Goal: Task Accomplishment & Management: Manage account settings

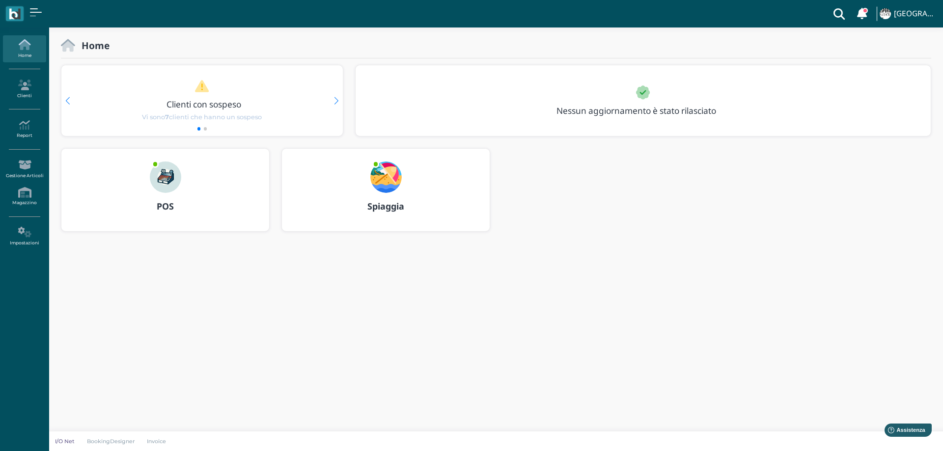
click at [395, 174] on img at bounding box center [385, 177] width 31 height 31
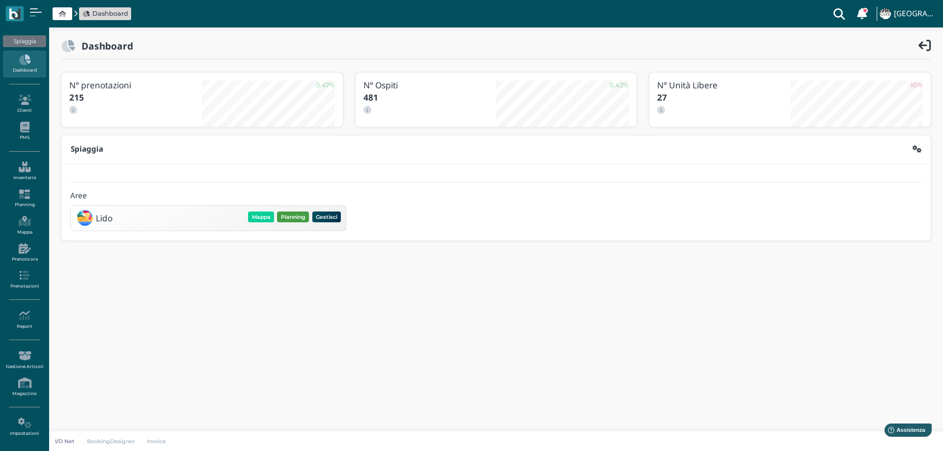
click at [297, 222] on button "Planning" at bounding box center [293, 217] width 32 height 11
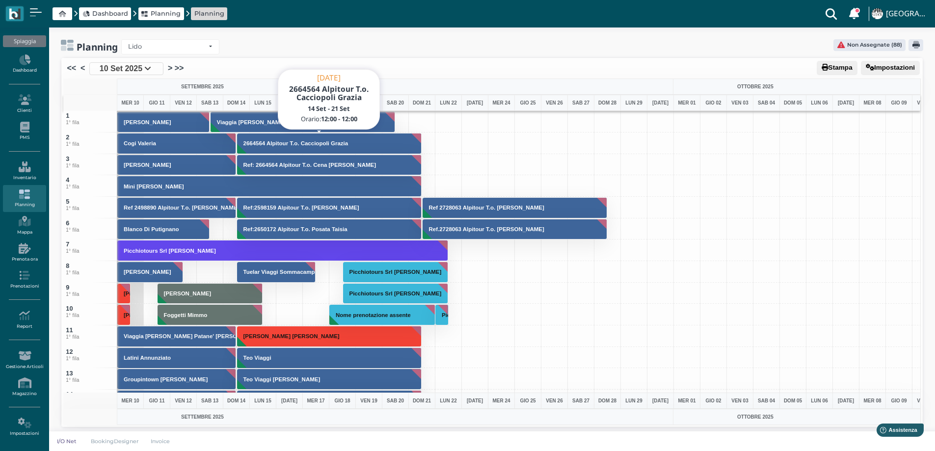
click at [304, 146] on h3 "2664564 Alpitour T.o. Cacciopoli Grazia" at bounding box center [296, 143] width 113 height 6
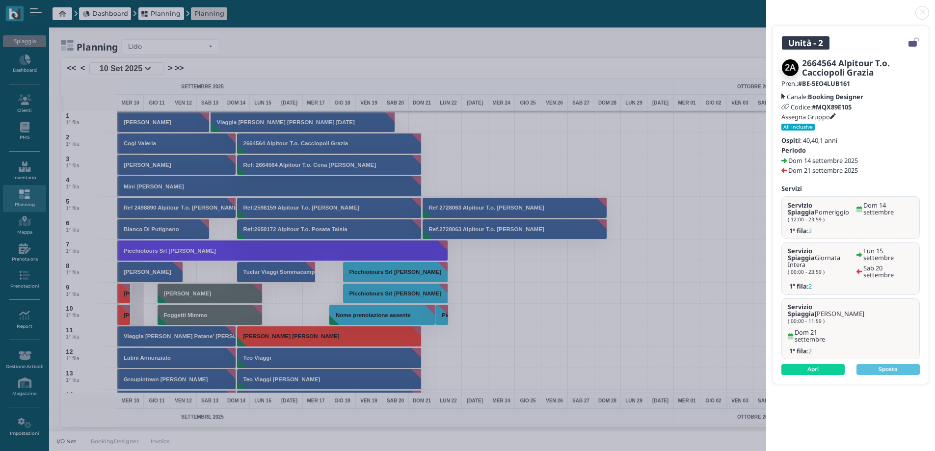
click at [834, 114] on icon at bounding box center [833, 117] width 6 height 6
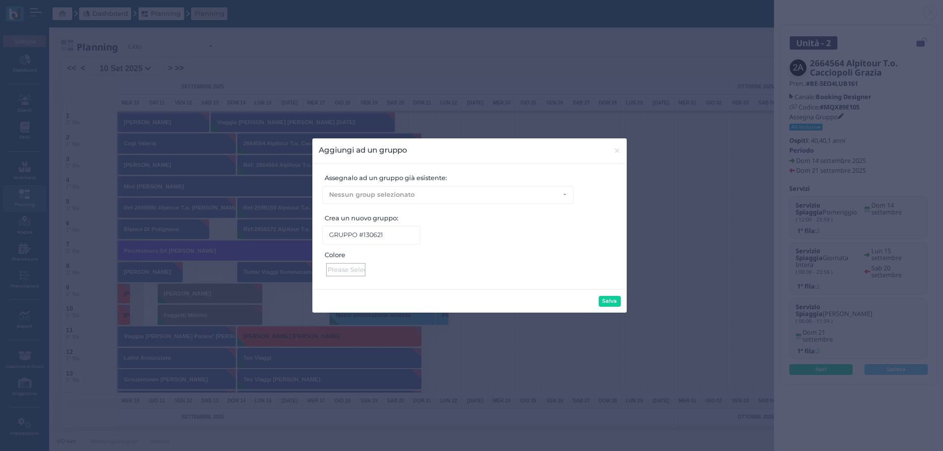
click at [343, 271] on div at bounding box center [345, 269] width 39 height 13
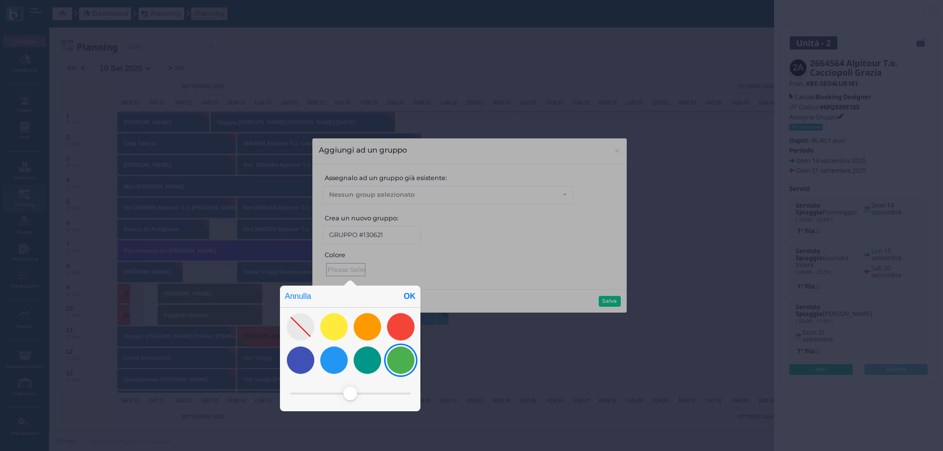
click at [405, 359] on div at bounding box center [400, 360] width 27 height 27
click at [411, 293] on div "OK" at bounding box center [410, 297] width 22 height 22
type input "#4baf4f"
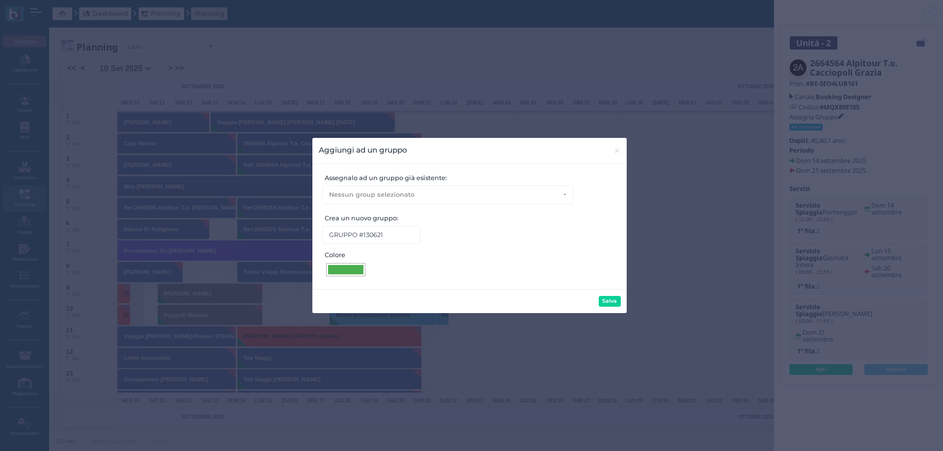
drag, startPoint x: 611, startPoint y: 301, endPoint x: 405, endPoint y: 221, distance: 220.9
click at [607, 301] on button "Salva" at bounding box center [609, 301] width 22 height 11
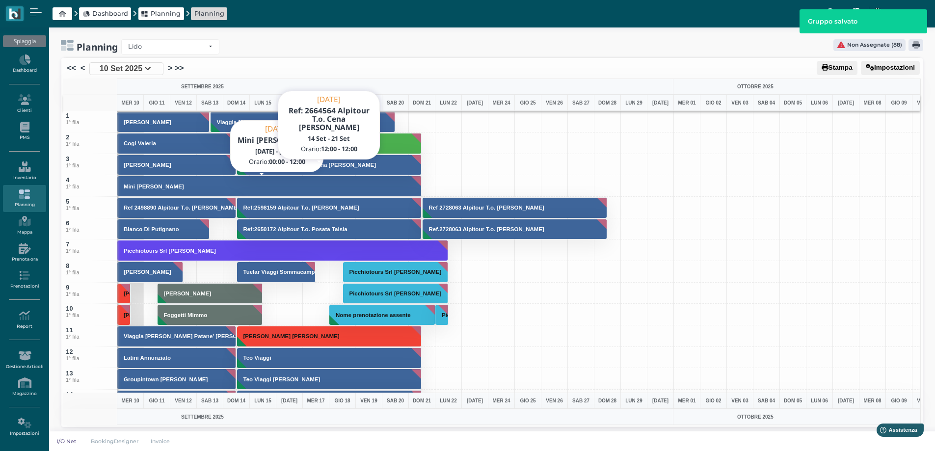
click at [325, 167] on h3 "Ref: 2664564 Alpitour T.o. Cena Daniele" at bounding box center [310, 165] width 141 height 6
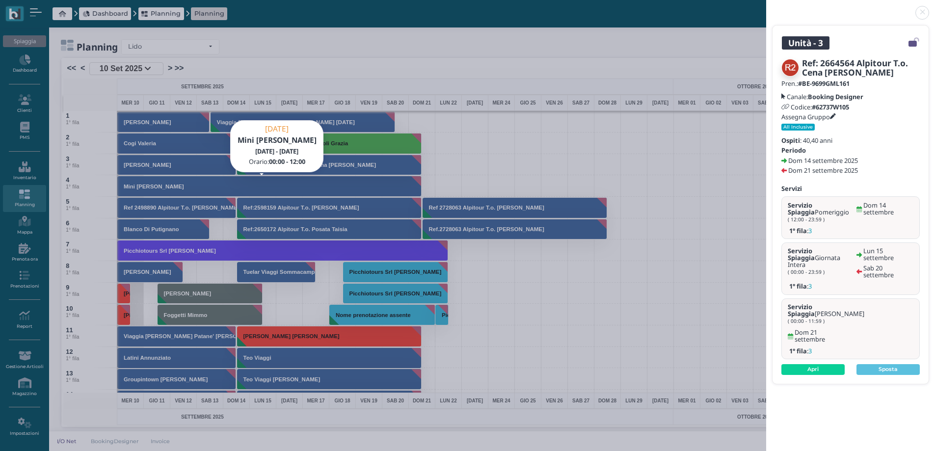
click at [834, 117] on icon at bounding box center [833, 117] width 6 height 6
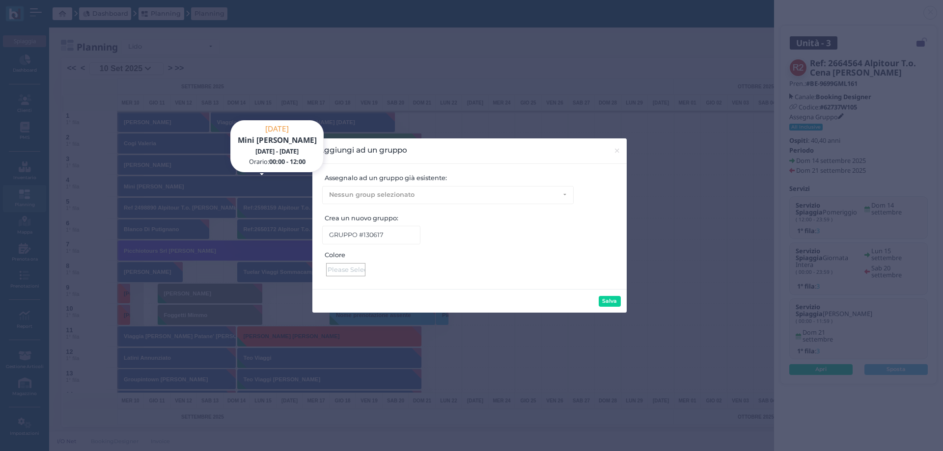
click at [359, 271] on div at bounding box center [345, 269] width 39 height 13
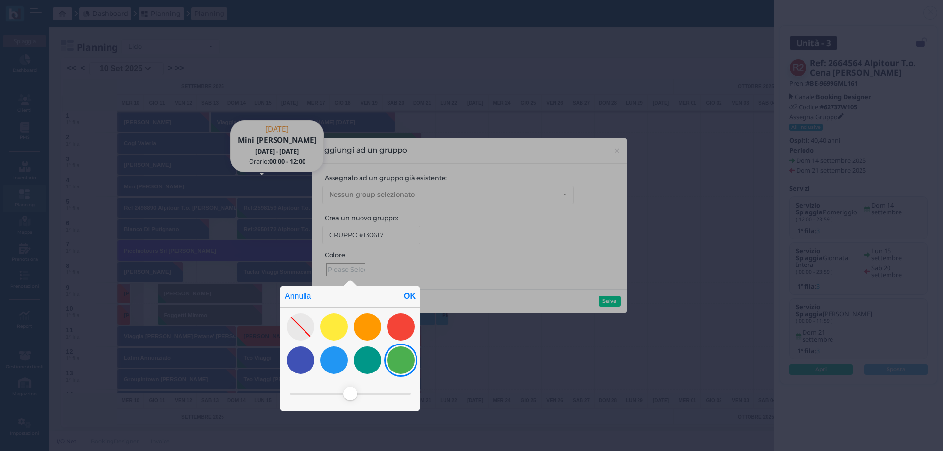
click at [399, 359] on div at bounding box center [400, 360] width 27 height 27
click at [409, 292] on div "OK" at bounding box center [410, 297] width 22 height 22
type input "#4baf4f"
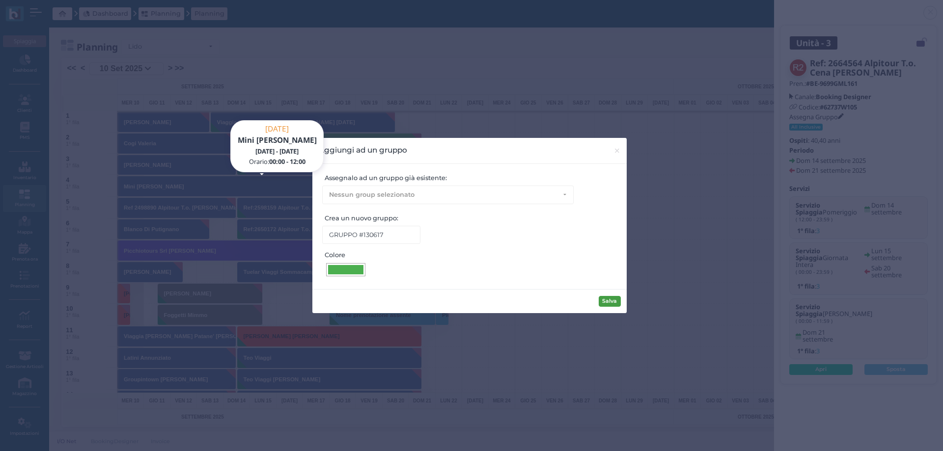
click at [596, 300] on div "Salva" at bounding box center [469, 301] width 314 height 24
click at [602, 300] on button "Salva" at bounding box center [609, 301] width 22 height 11
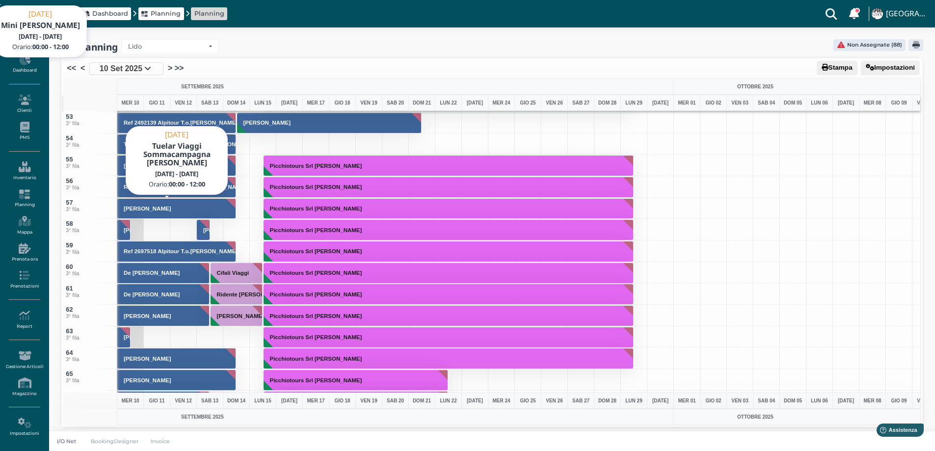
scroll to position [1050, 0]
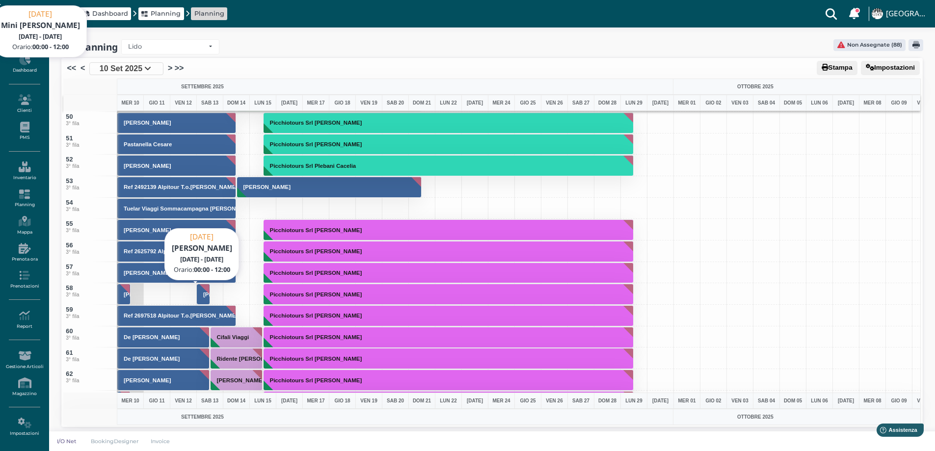
click at [204, 293] on h3 "Giacchè Stefania" at bounding box center [226, 295] width 55 height 6
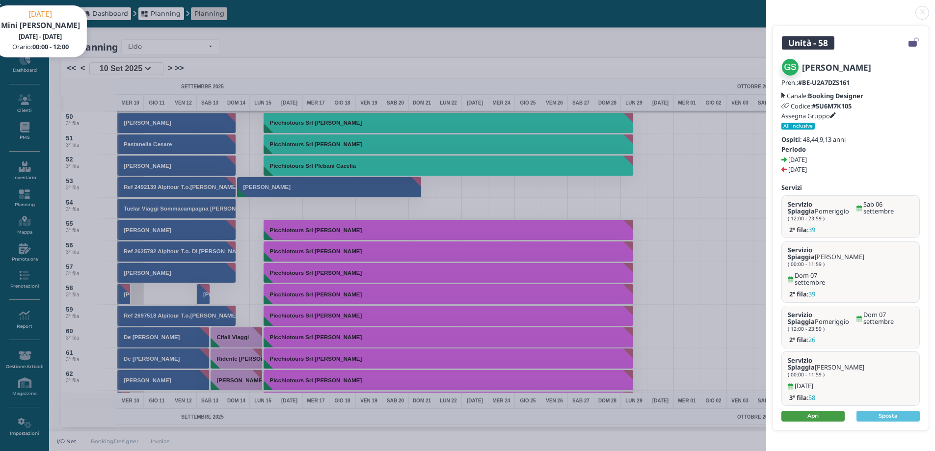
click at [835, 411] on link "Apri" at bounding box center [813, 416] width 63 height 11
click at [766, 7] on link at bounding box center [766, 7] width 0 height 0
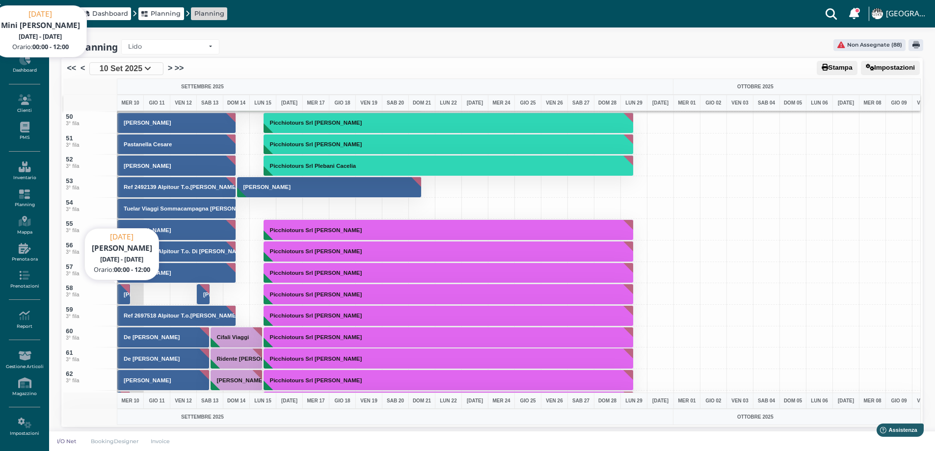
click at [126, 294] on h3 "Baesse Luca" at bounding box center [147, 295] width 55 height 6
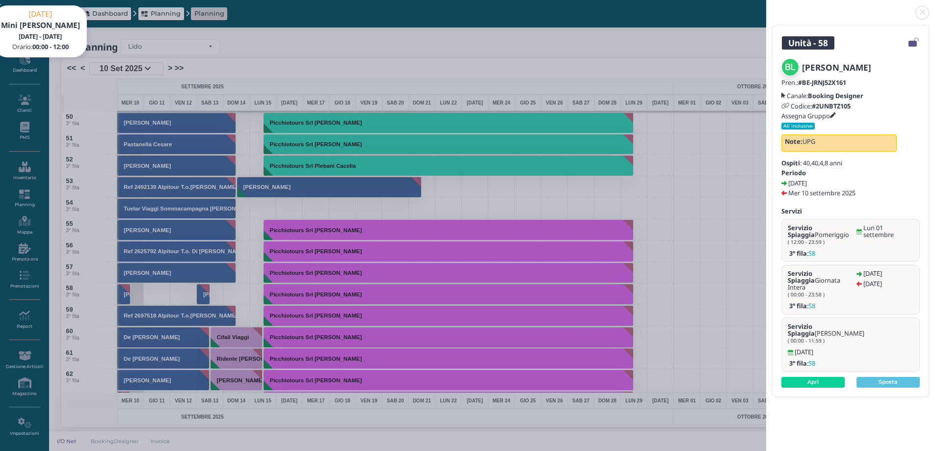
click at [766, 7] on link at bounding box center [766, 7] width 0 height 0
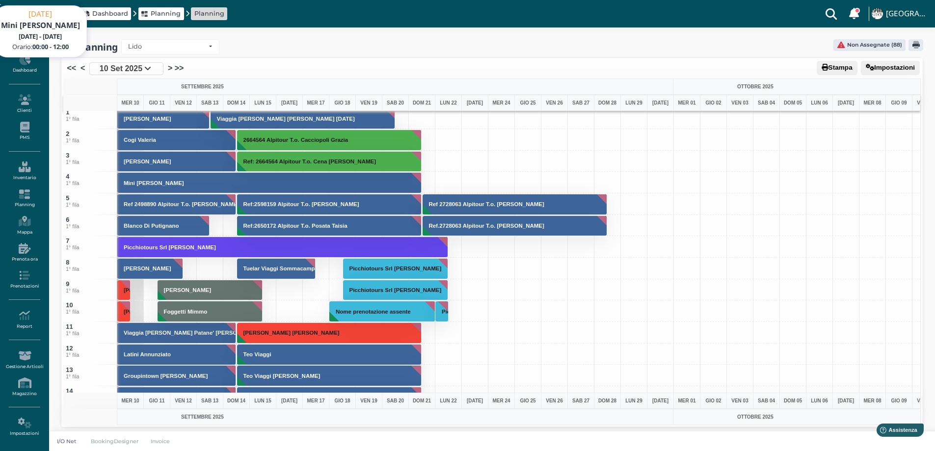
scroll to position [0, 0]
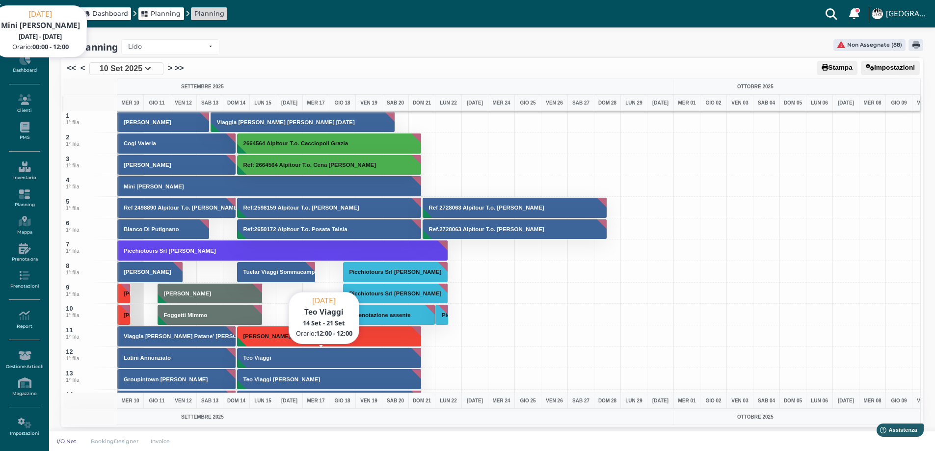
click at [310, 356] on button "Teo Viaggi" at bounding box center [329, 358] width 185 height 21
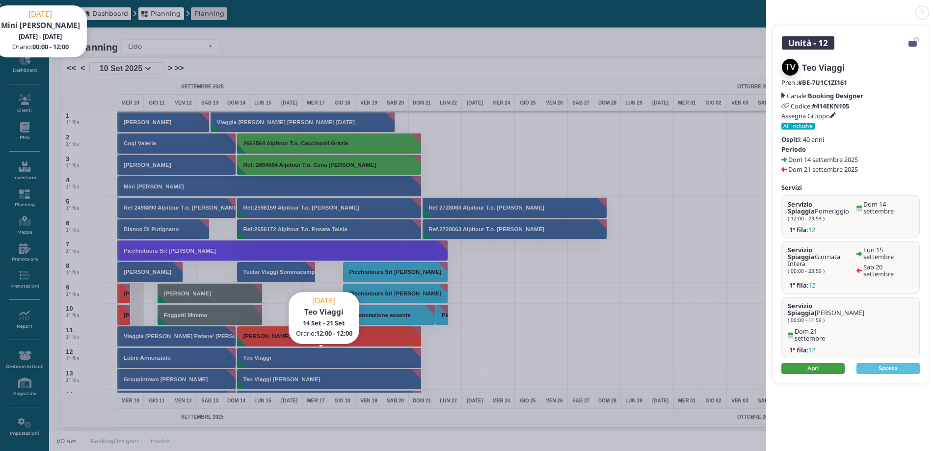
click at [805, 363] on link "Apri" at bounding box center [813, 368] width 63 height 11
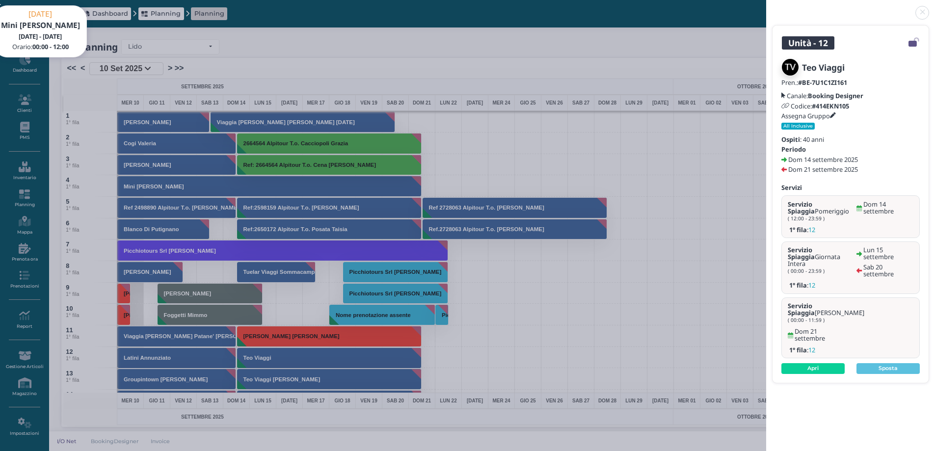
click at [766, 7] on link at bounding box center [766, 7] width 0 height 0
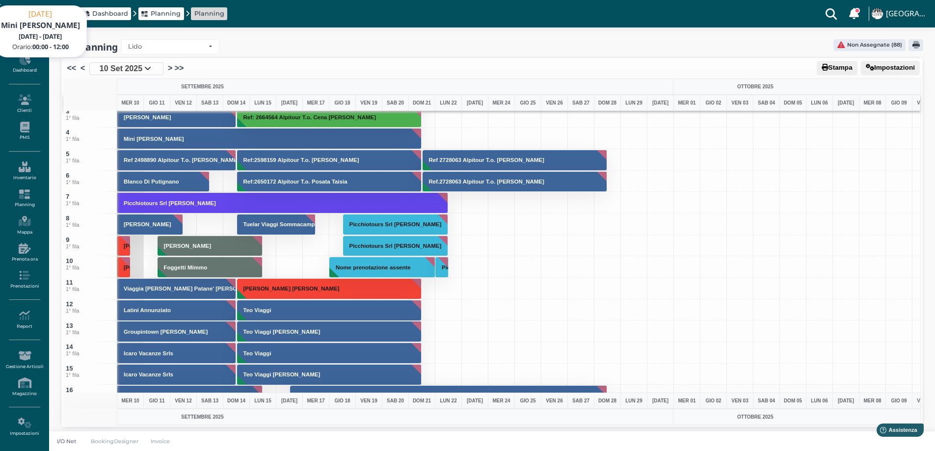
scroll to position [49, 0]
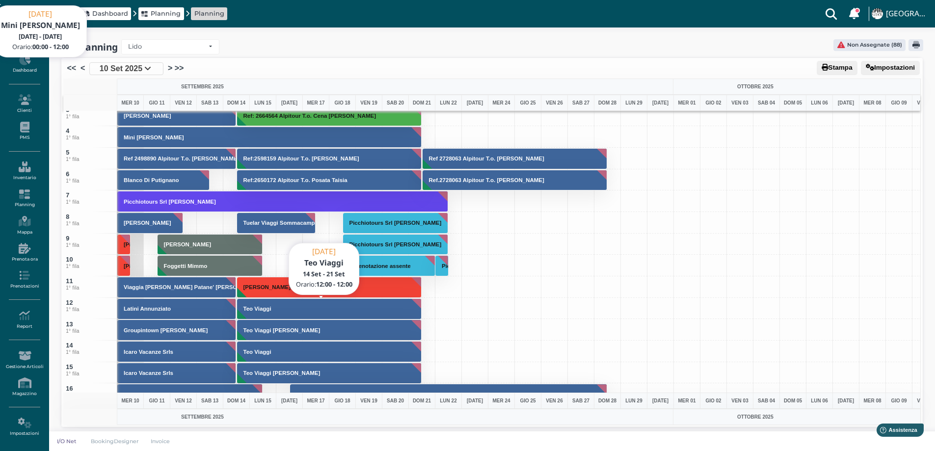
click at [268, 313] on button "Teo Viaggi" at bounding box center [329, 308] width 185 height 21
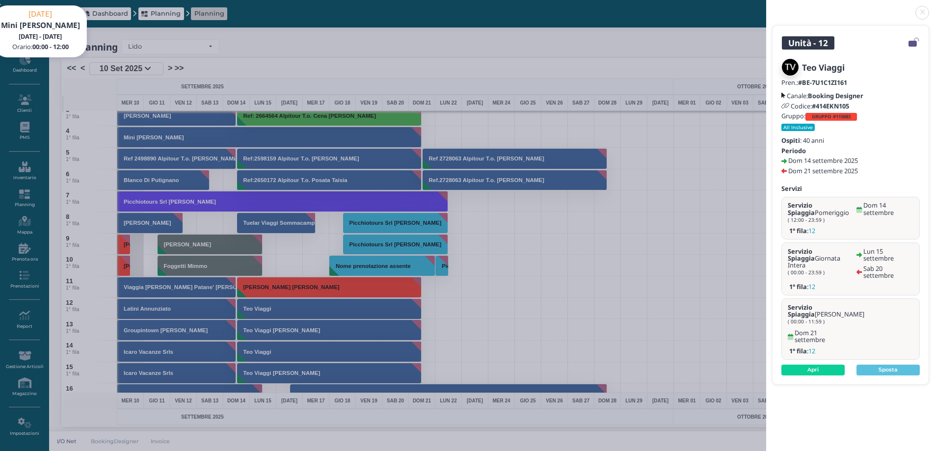
drag, startPoint x: 919, startPoint y: 10, endPoint x: 821, endPoint y: 95, distance: 130.1
click at [766, 7] on link at bounding box center [766, 7] width 0 height 0
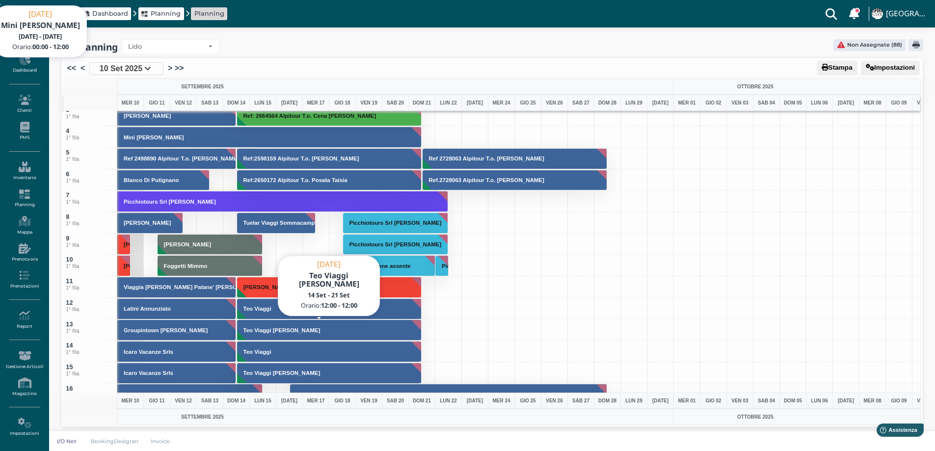
click at [298, 325] on button "Teo Viaggi Pellegrini Donato" at bounding box center [329, 330] width 185 height 21
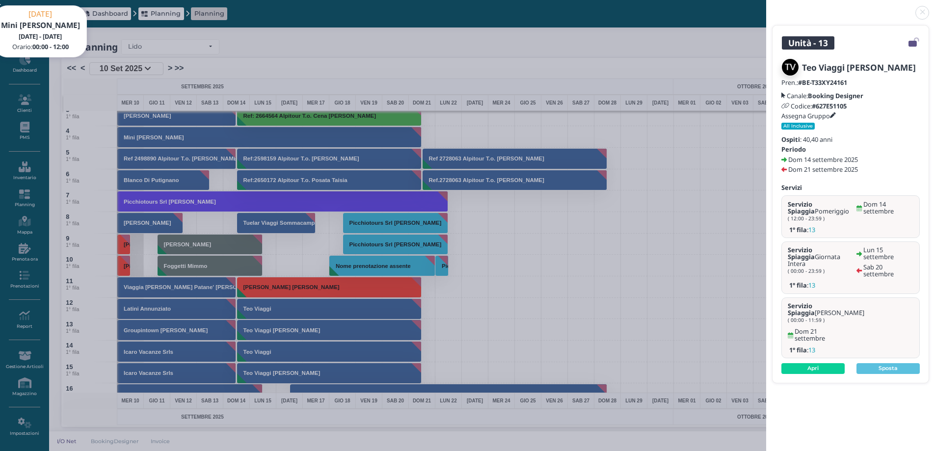
click at [836, 116] on icon at bounding box center [833, 116] width 6 height 6
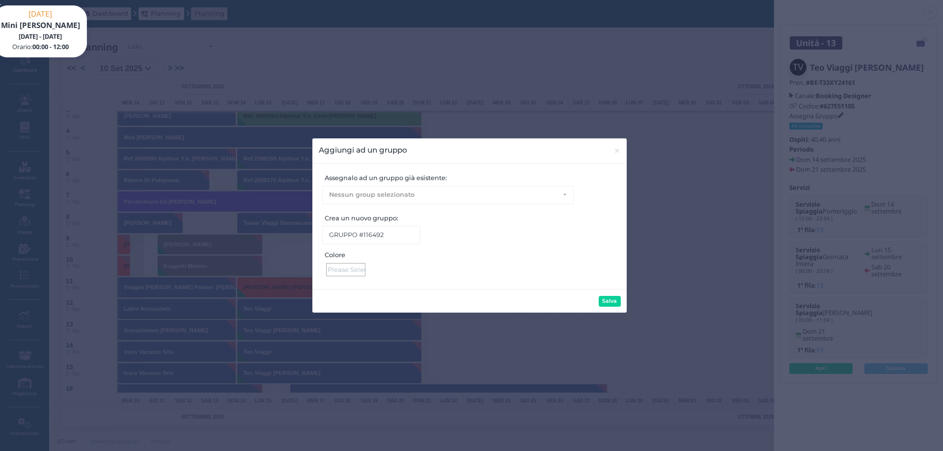
click at [336, 273] on div at bounding box center [345, 269] width 39 height 13
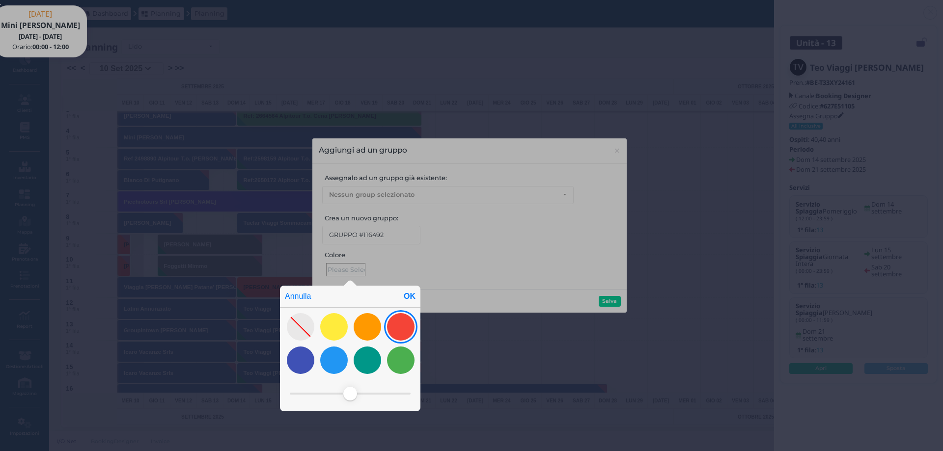
click at [403, 337] on div at bounding box center [400, 326] width 27 height 27
click at [407, 292] on div "OK" at bounding box center [410, 297] width 22 height 22
type input "#f44437"
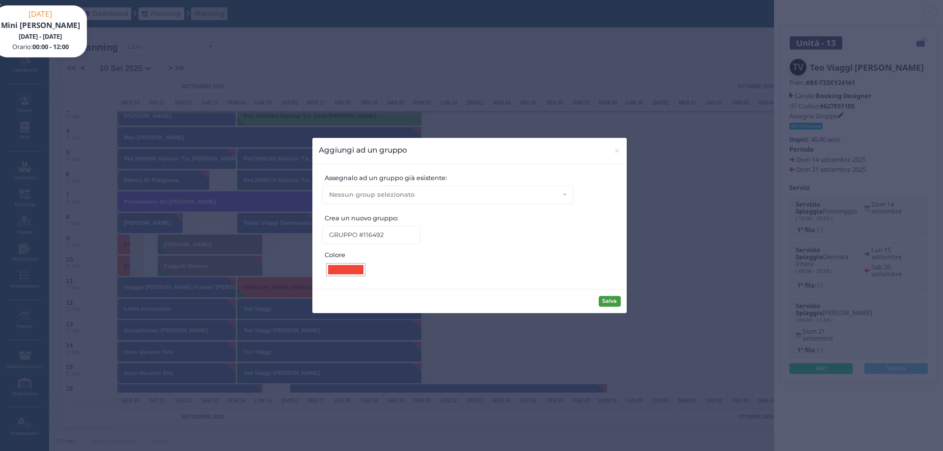
click at [619, 298] on button "Salva" at bounding box center [609, 301] width 22 height 11
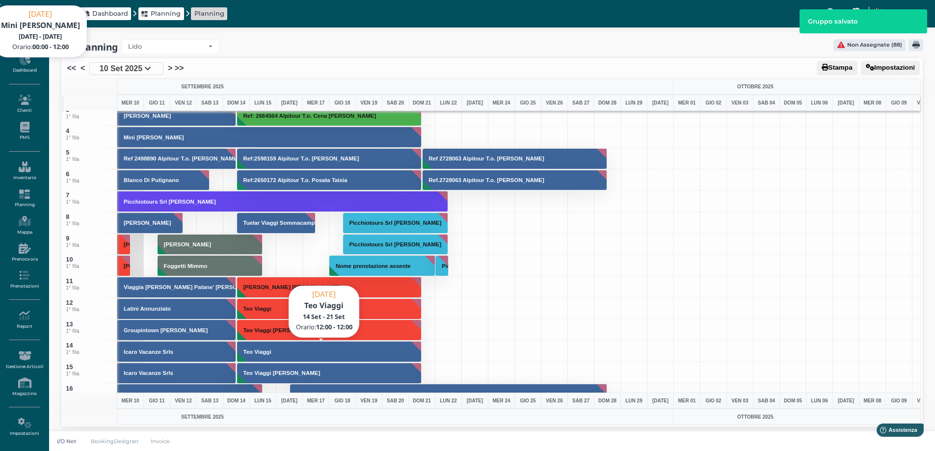
click at [266, 357] on button "Teo Viaggi" at bounding box center [329, 351] width 185 height 21
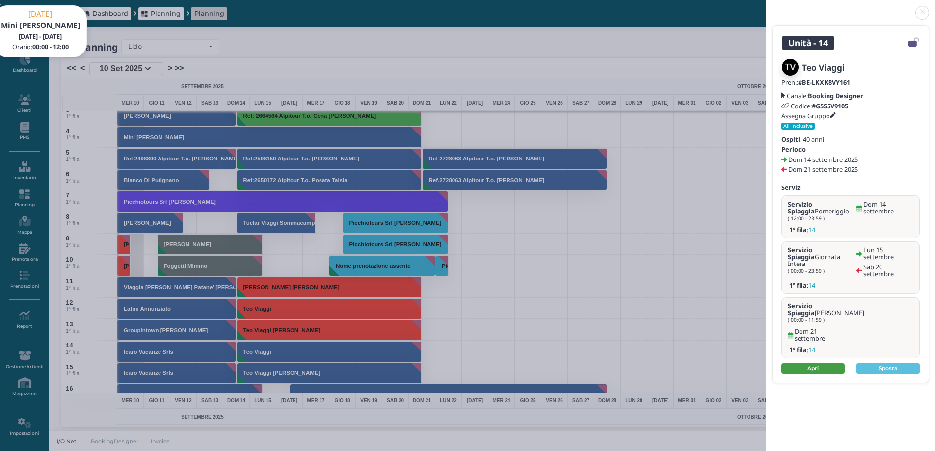
click at [806, 363] on link "Apri" at bounding box center [813, 368] width 63 height 11
click at [766, 7] on link at bounding box center [766, 7] width 0 height 0
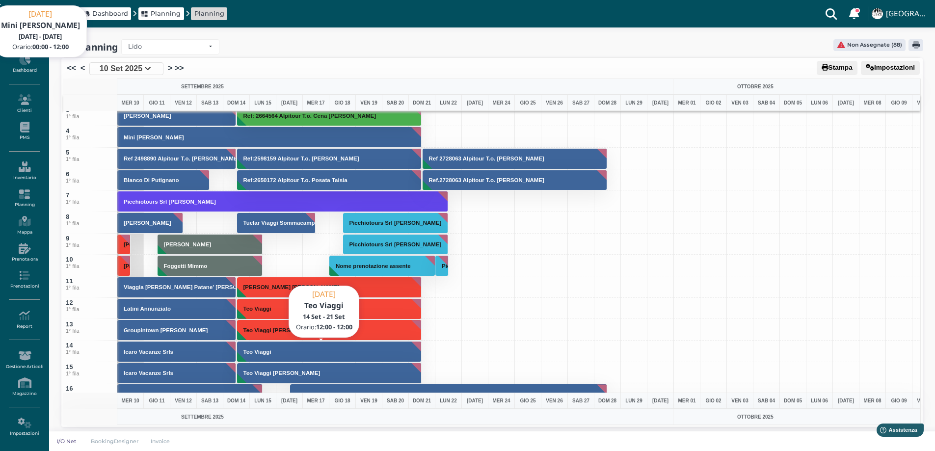
click at [277, 352] on button "Teo Viaggi" at bounding box center [329, 351] width 185 height 21
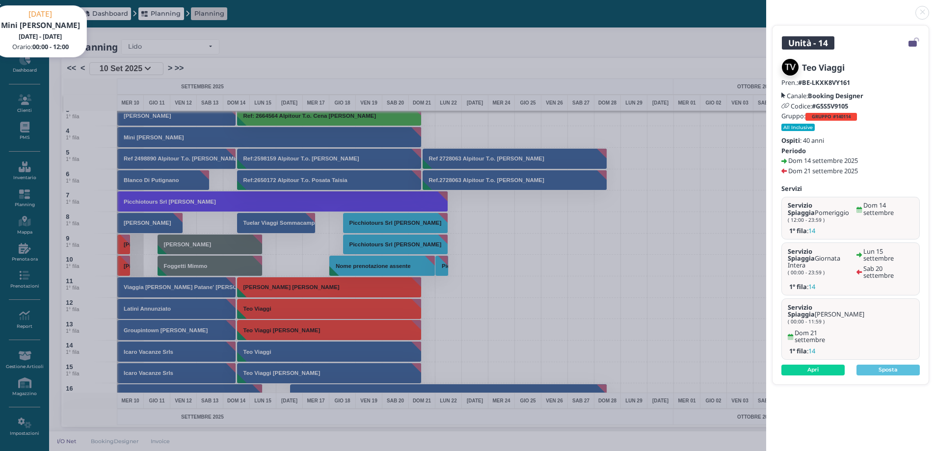
click at [827, 115] on b "GRUPPO #140114" at bounding box center [831, 116] width 39 height 6
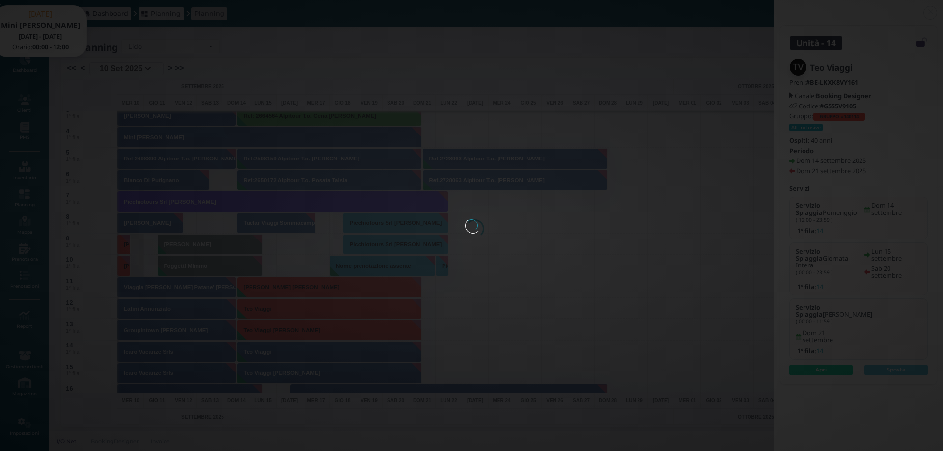
select select "1025"
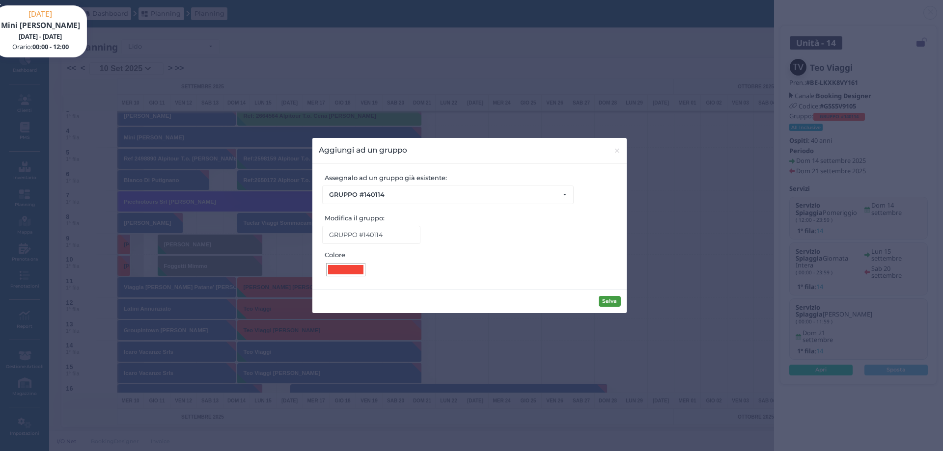
click at [602, 302] on button "Salva" at bounding box center [609, 301] width 22 height 11
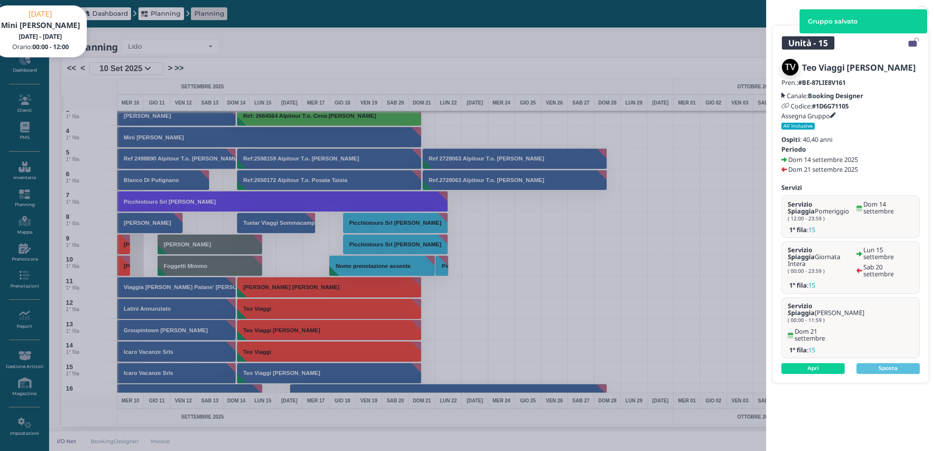
click at [835, 115] on icon at bounding box center [833, 116] width 6 height 6
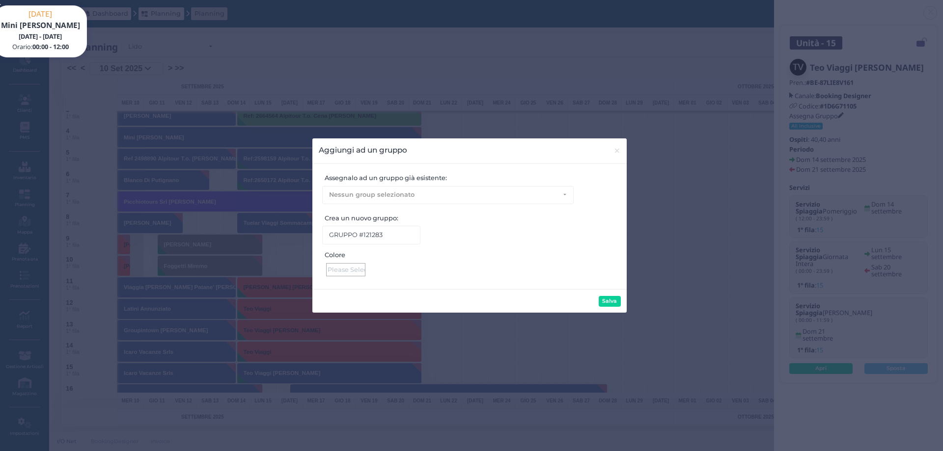
click at [356, 266] on div at bounding box center [345, 269] width 39 height 13
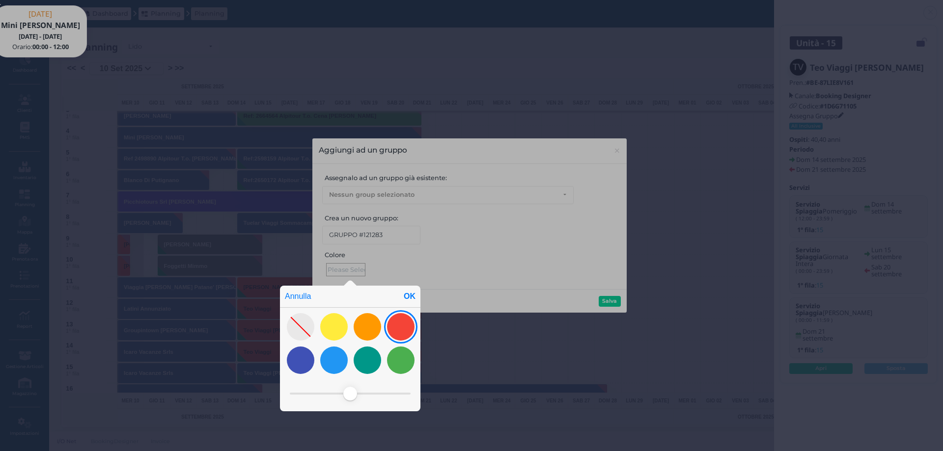
click at [405, 322] on div at bounding box center [400, 326] width 27 height 27
click at [410, 300] on div "OK" at bounding box center [410, 297] width 22 height 22
type input "#f44437"
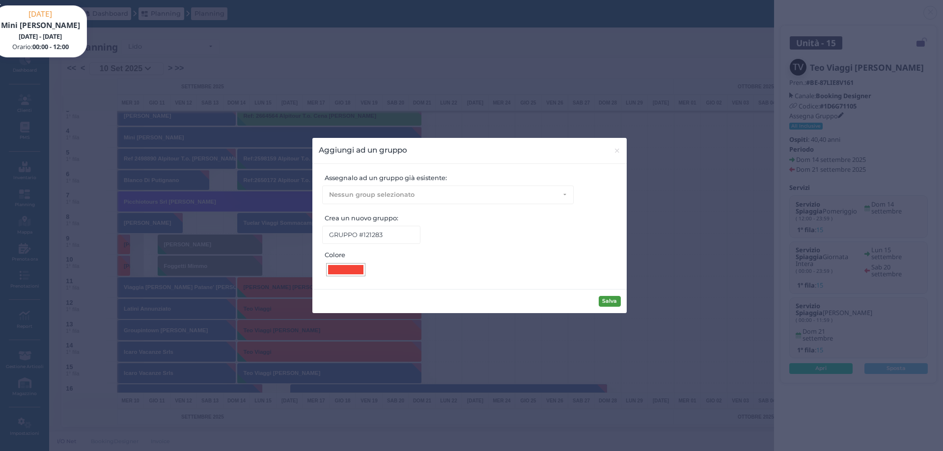
click at [619, 299] on button "Salva" at bounding box center [609, 301] width 22 height 11
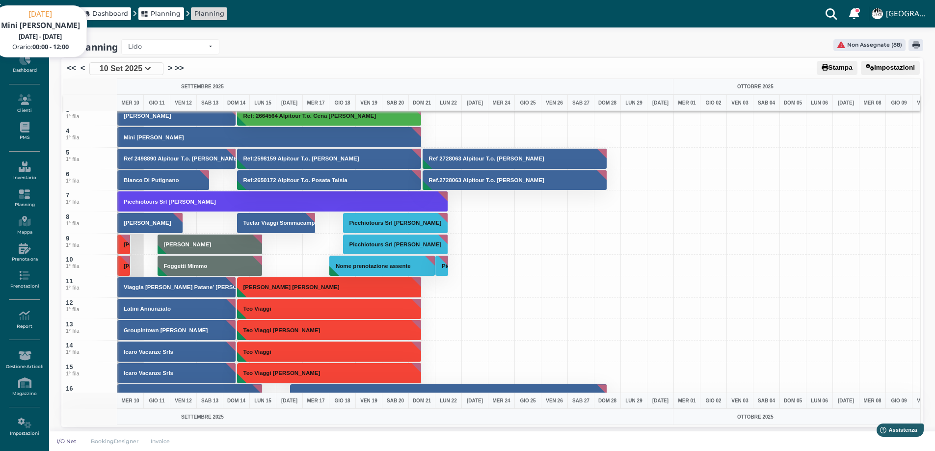
click at [790, 344] on div at bounding box center [793, 352] width 27 height 22
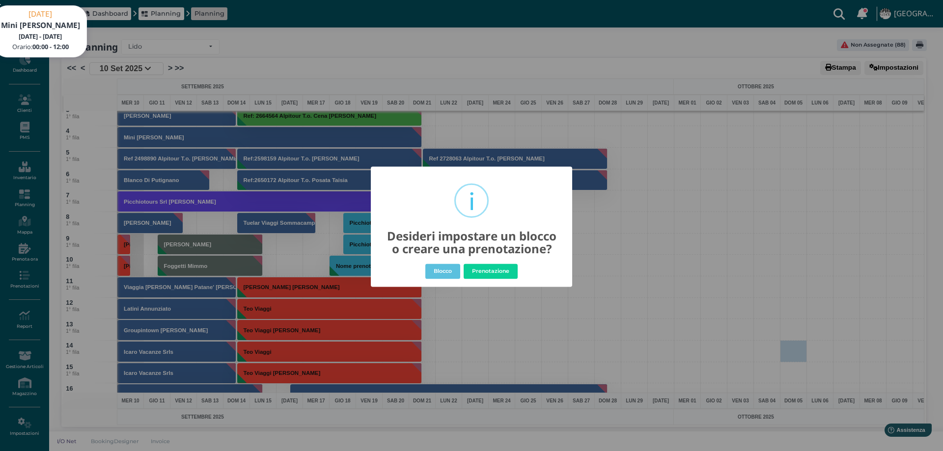
click at [633, 203] on div "× i Desideri impostare un blocco o creare una prenotazione? Blocco No Prenotazi…" at bounding box center [471, 225] width 943 height 451
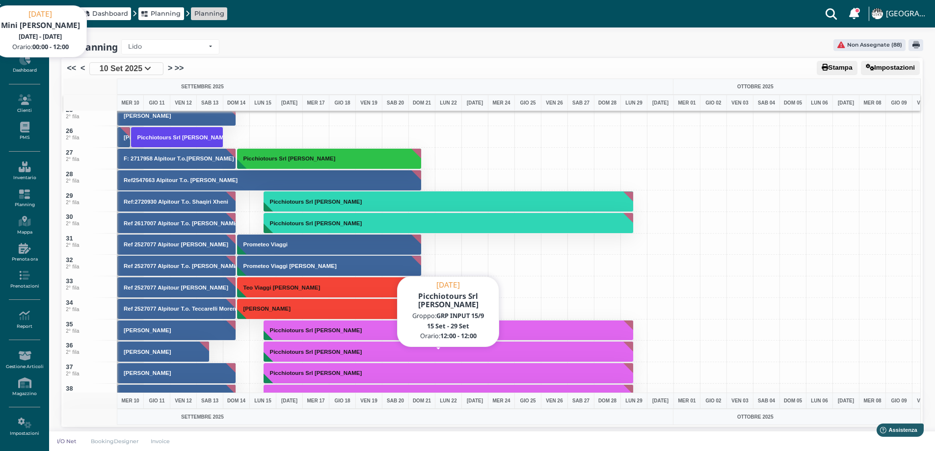
scroll to position [491, 0]
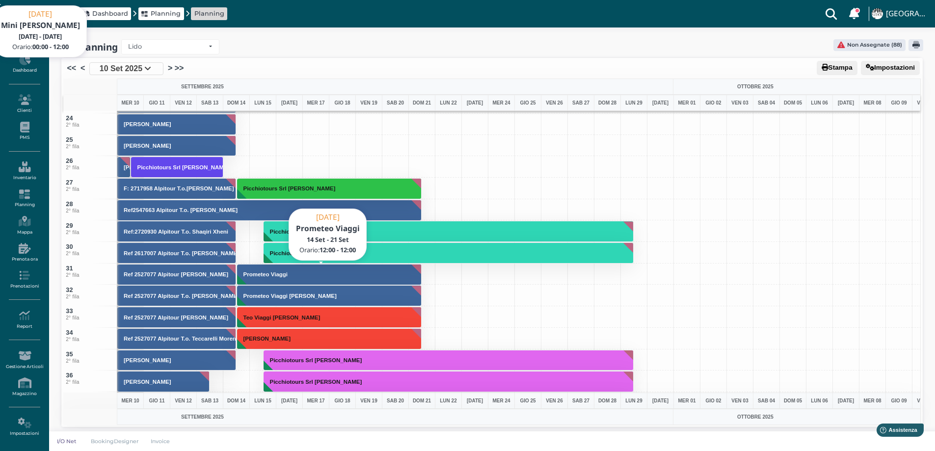
click at [289, 280] on button "Prometeo Viaggi" at bounding box center [329, 274] width 185 height 21
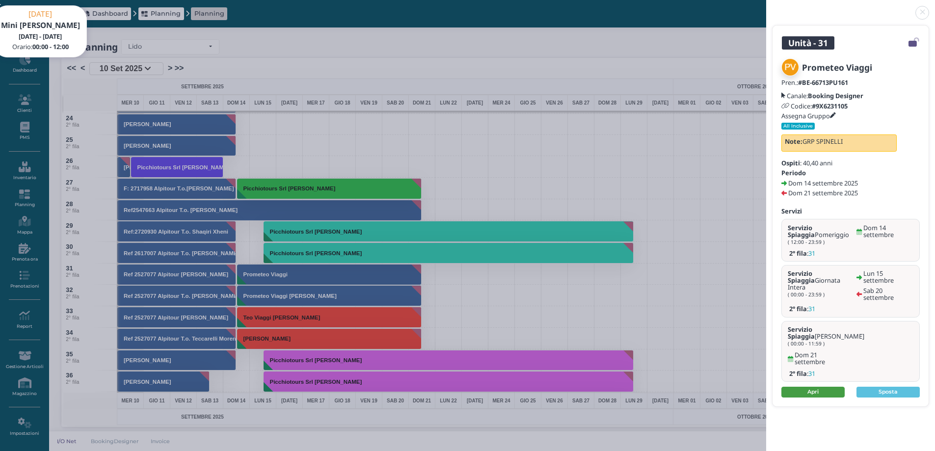
click at [814, 387] on link "Apri" at bounding box center [813, 392] width 63 height 11
click at [766, 7] on link at bounding box center [766, 7] width 0 height 0
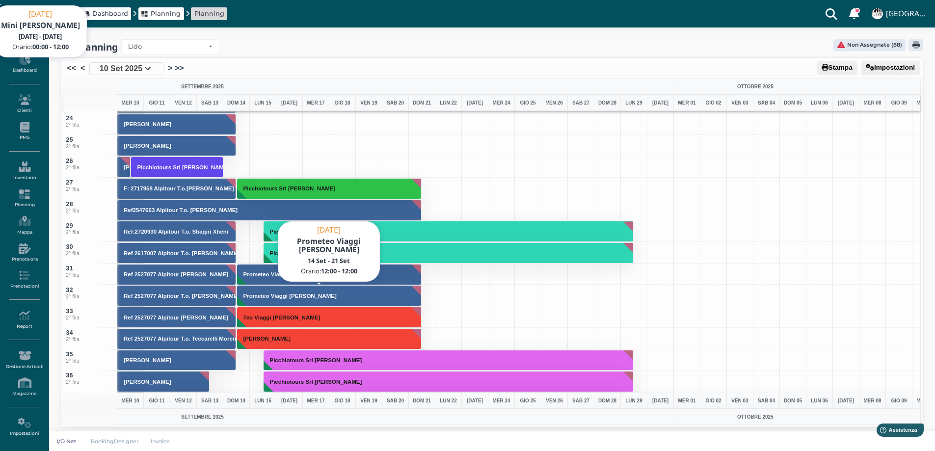
click at [328, 292] on button "Prometeo Viaggi Chiantera Ernesto" at bounding box center [329, 295] width 185 height 21
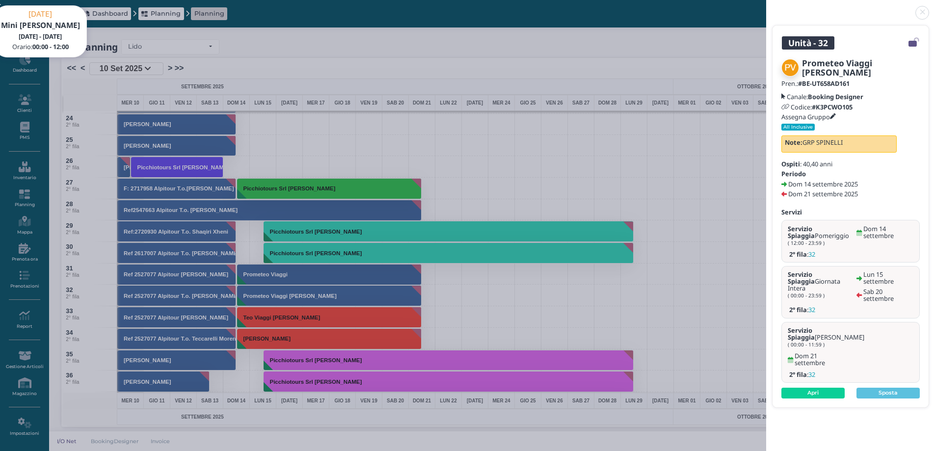
click at [835, 121] on div "Pren.: #BE-UT658AD161 Canale: Booking Designer Codice: #K3PCWO105 Assegna Grupp…" at bounding box center [851, 117] width 138 height 74
click at [833, 116] on h5 "Assegna Gruppo" at bounding box center [809, 116] width 54 height 7
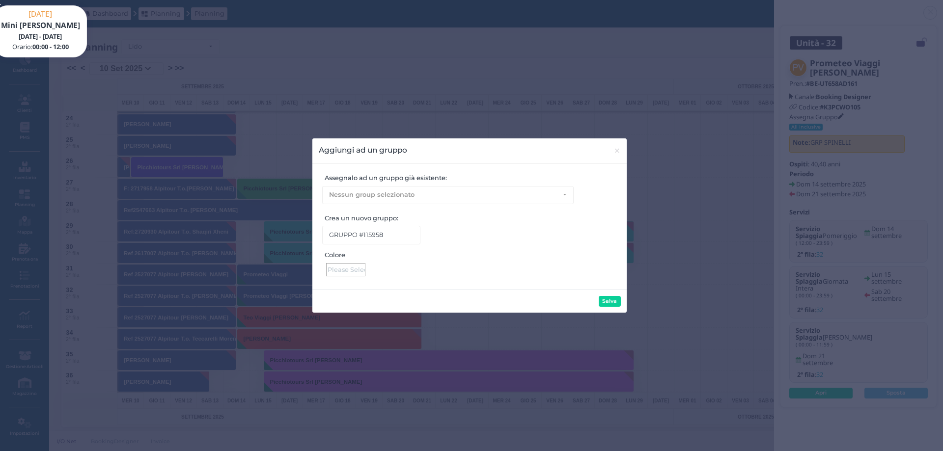
click at [349, 268] on div at bounding box center [345, 269] width 39 height 13
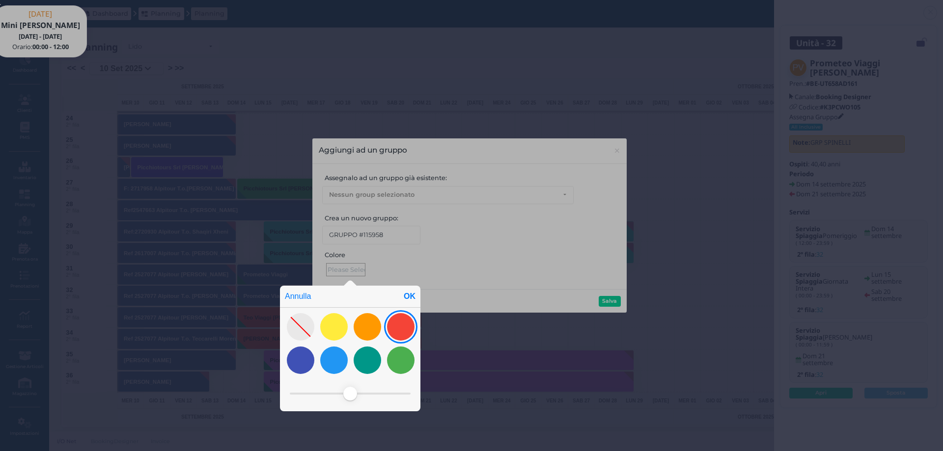
click at [402, 327] on div at bounding box center [400, 326] width 27 height 27
click at [408, 297] on div "OK" at bounding box center [410, 297] width 22 height 22
type input "#f44437"
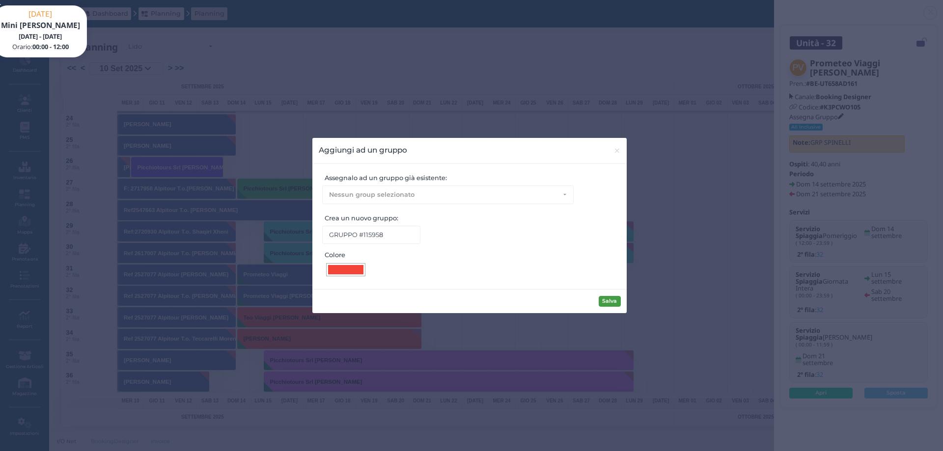
click at [612, 301] on button "Salva" at bounding box center [609, 301] width 22 height 11
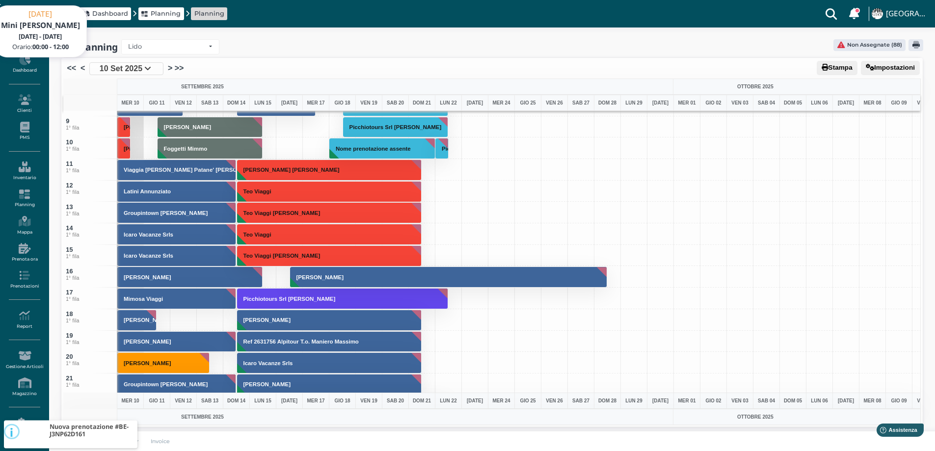
scroll to position [68, 0]
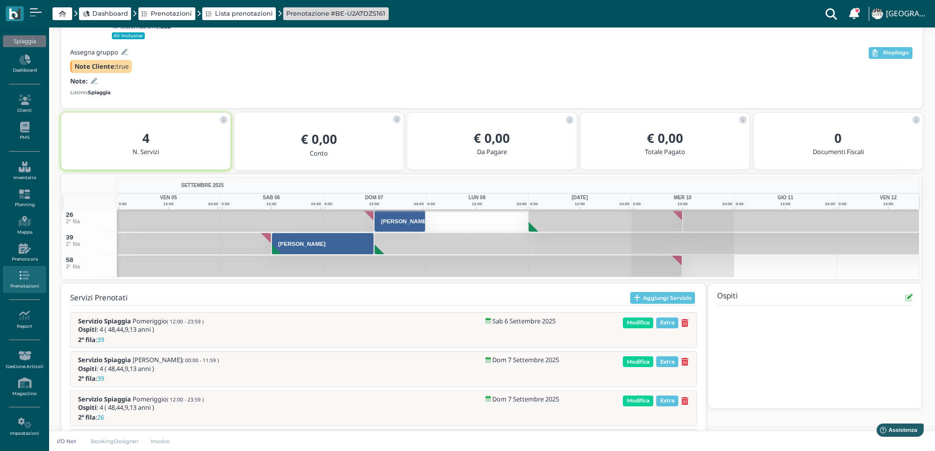
scroll to position [149, 0]
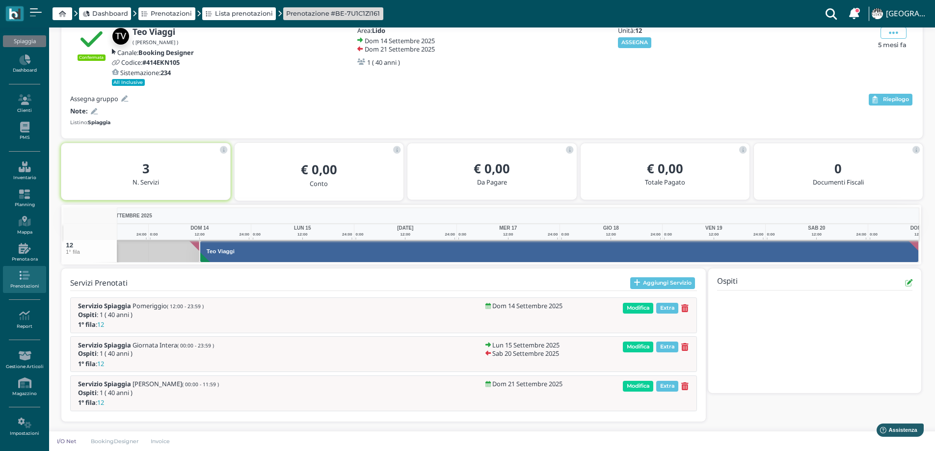
click at [121, 101] on icon at bounding box center [124, 99] width 7 height 6
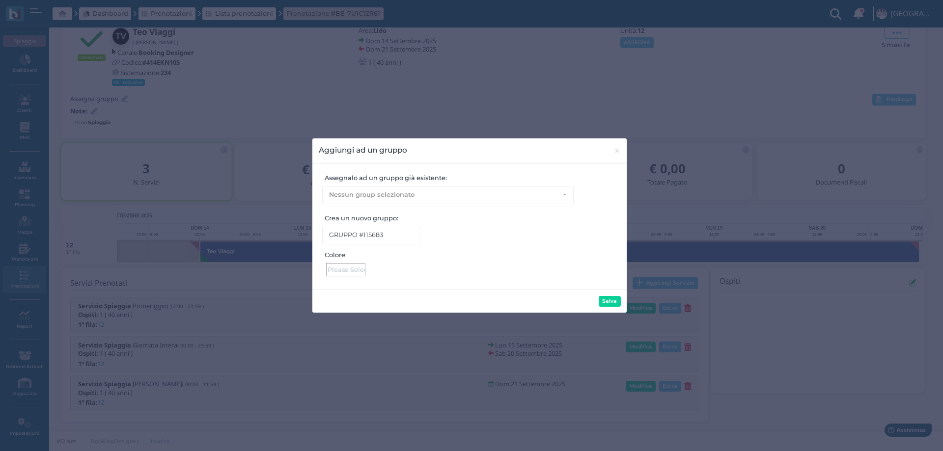
click at [361, 263] on div "Colore" at bounding box center [469, 263] width 301 height 26
click at [360, 265] on div at bounding box center [345, 269] width 39 height 13
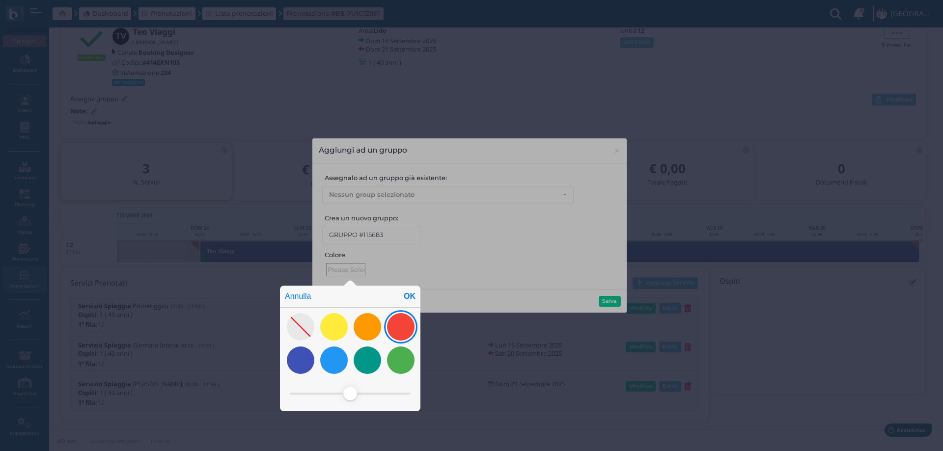
click at [394, 327] on div at bounding box center [400, 326] width 27 height 27
click at [405, 297] on div "OK" at bounding box center [410, 297] width 22 height 22
type input "#f44437"
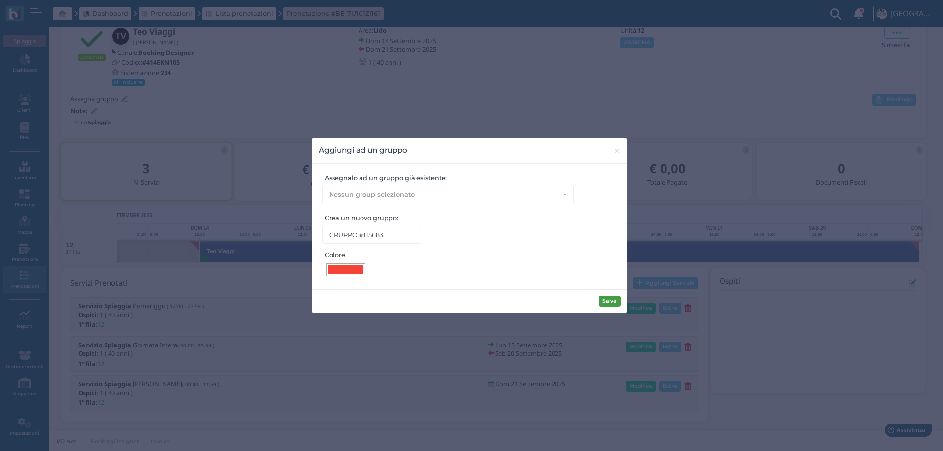
click at [603, 304] on button "Salva" at bounding box center [609, 301] width 22 height 11
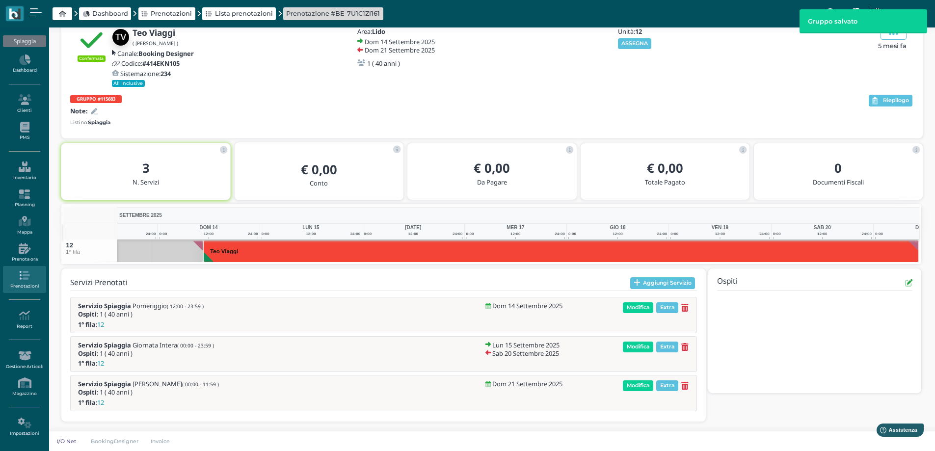
scroll to position [0, 67]
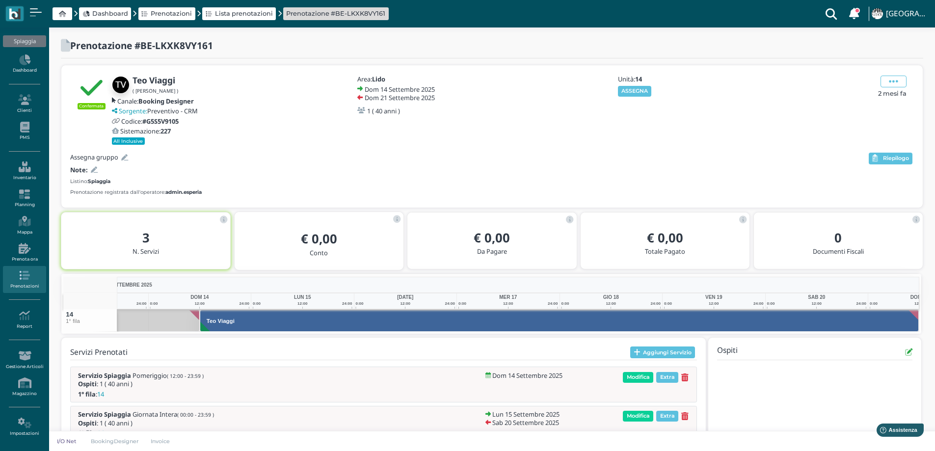
click at [128, 158] on icon at bounding box center [124, 158] width 7 height 6
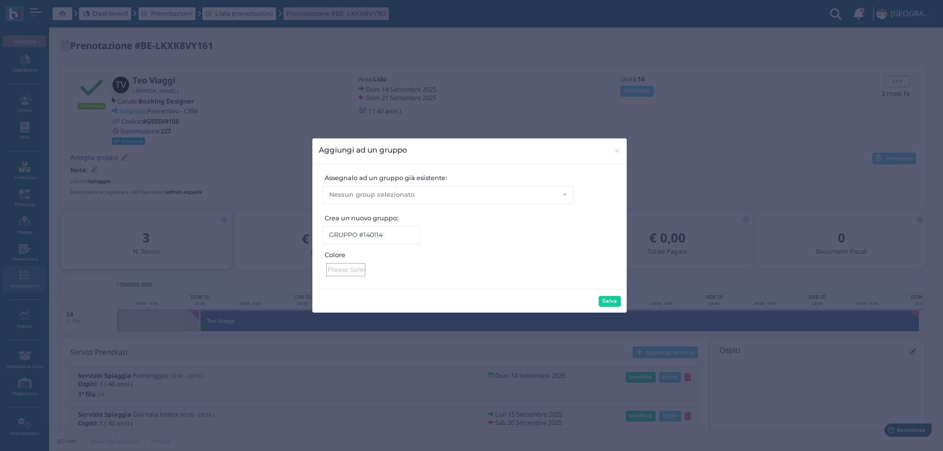
click at [359, 270] on div at bounding box center [345, 269] width 39 height 13
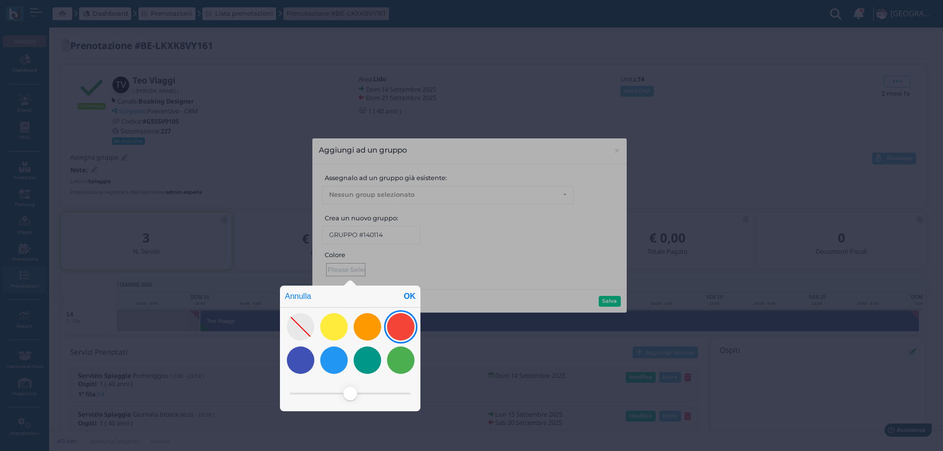
click at [395, 328] on div at bounding box center [400, 326] width 27 height 27
drag, startPoint x: 406, startPoint y: 299, endPoint x: 456, endPoint y: 308, distance: 50.4
click at [406, 299] on div "OK" at bounding box center [410, 297] width 22 height 22
type input "#f44437"
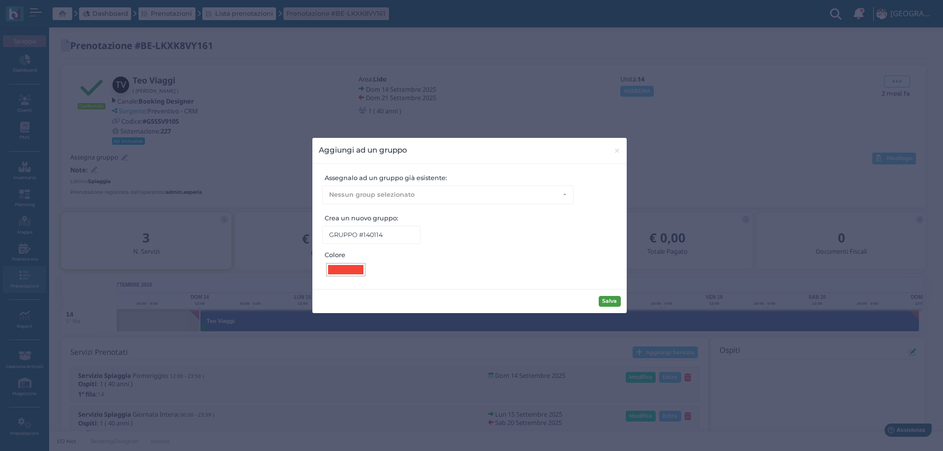
click at [615, 300] on button "Salva" at bounding box center [609, 301] width 22 height 11
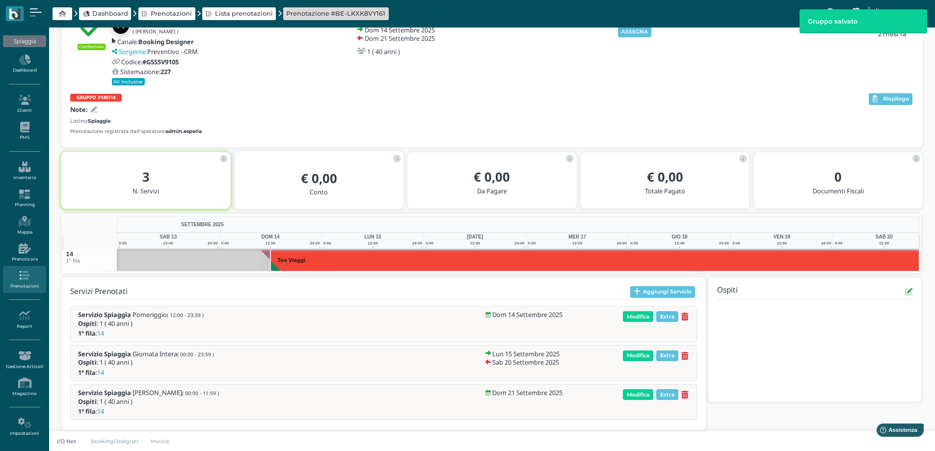
scroll to position [0, 67]
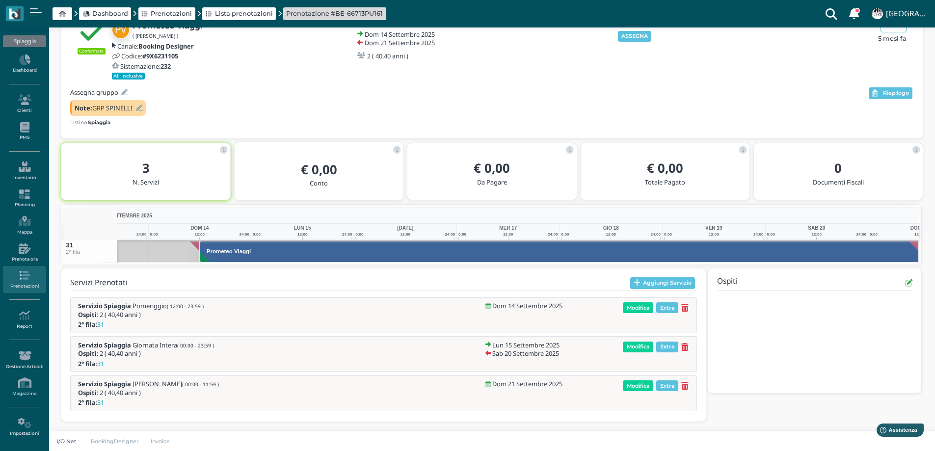
click at [123, 93] on icon at bounding box center [124, 92] width 7 height 6
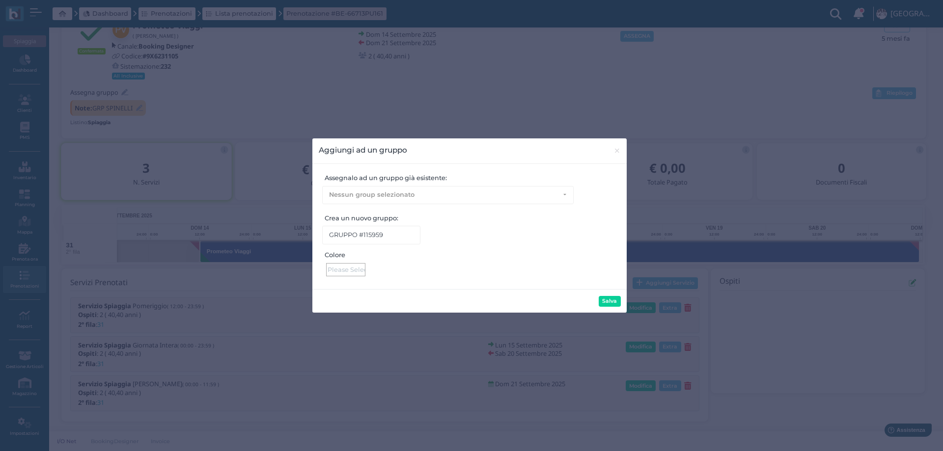
click at [351, 268] on div at bounding box center [345, 269] width 39 height 13
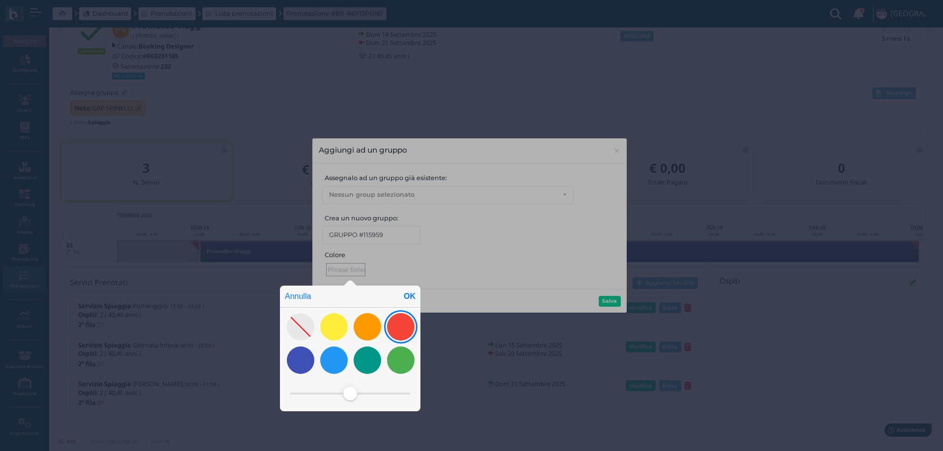
click at [398, 327] on div at bounding box center [400, 326] width 27 height 27
click at [407, 296] on div "OK" at bounding box center [410, 297] width 22 height 22
type input "#f44437"
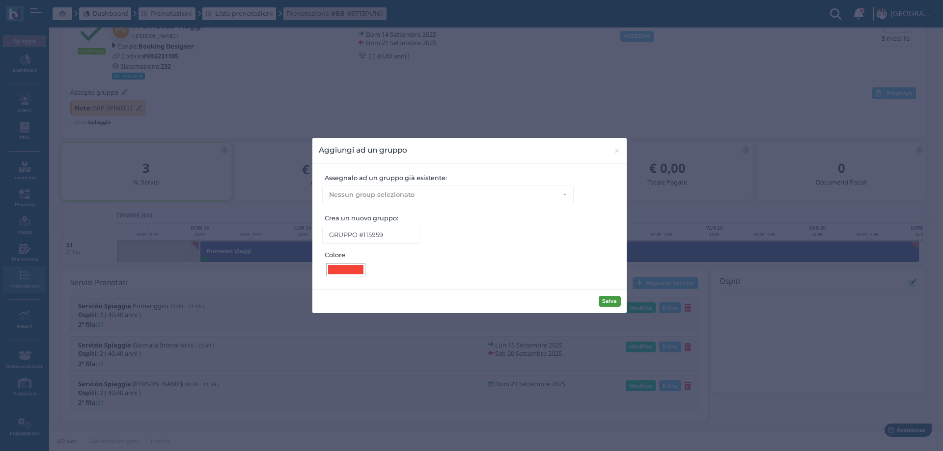
click at [606, 297] on button "Salva" at bounding box center [609, 301] width 22 height 11
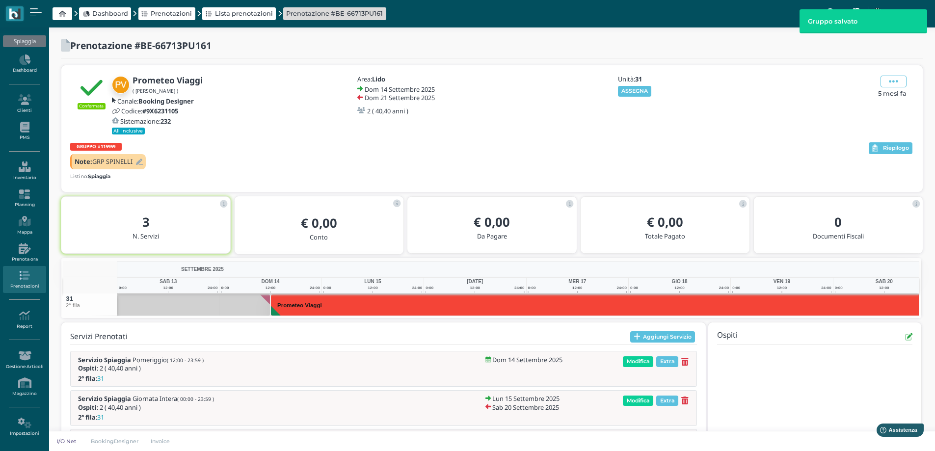
scroll to position [0, 67]
